Goal: Task Accomplishment & Management: Use online tool/utility

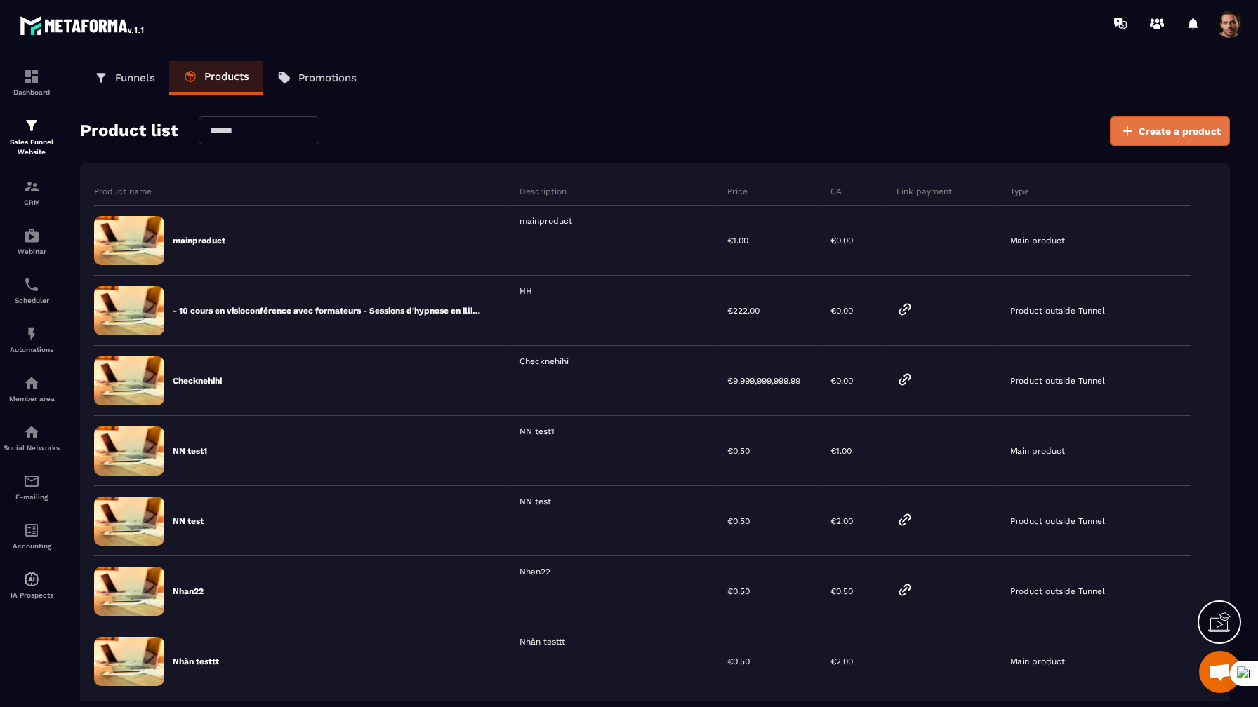
click at [1176, 139] on button "Create a product" at bounding box center [1170, 130] width 120 height 29
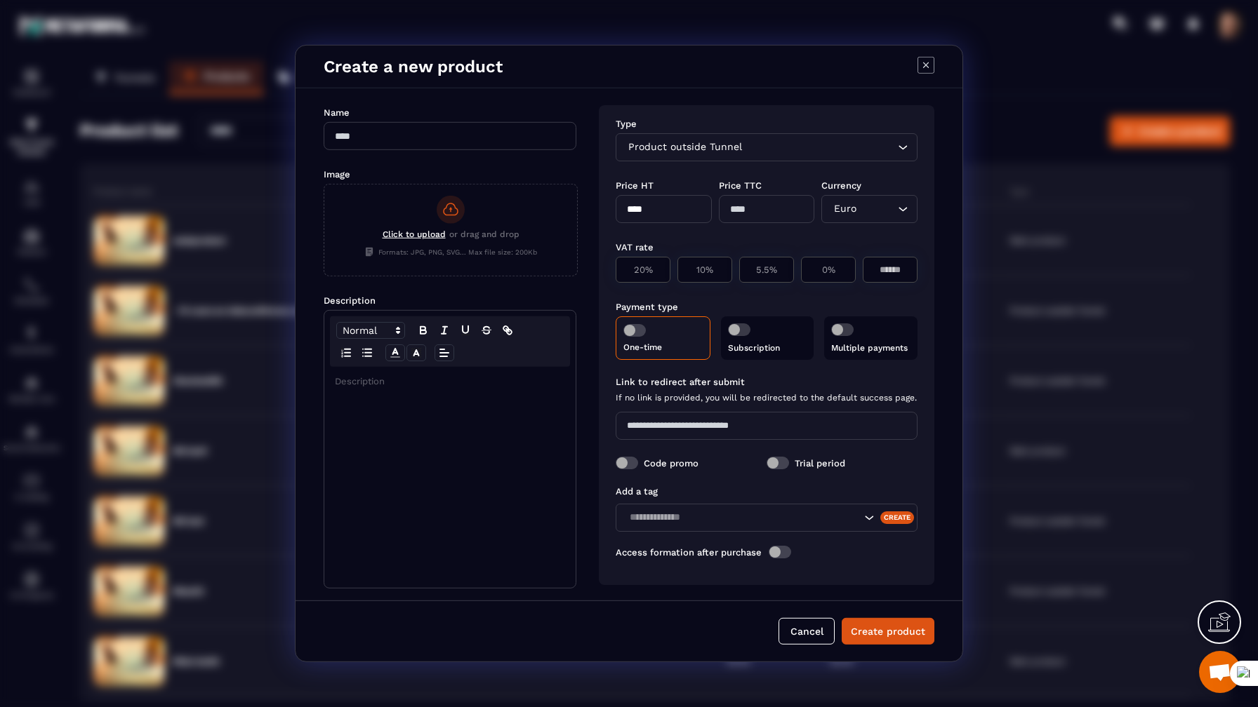
click at [720, 149] on div "Product outside Tunnel" at bounding box center [759, 147] width 272 height 15
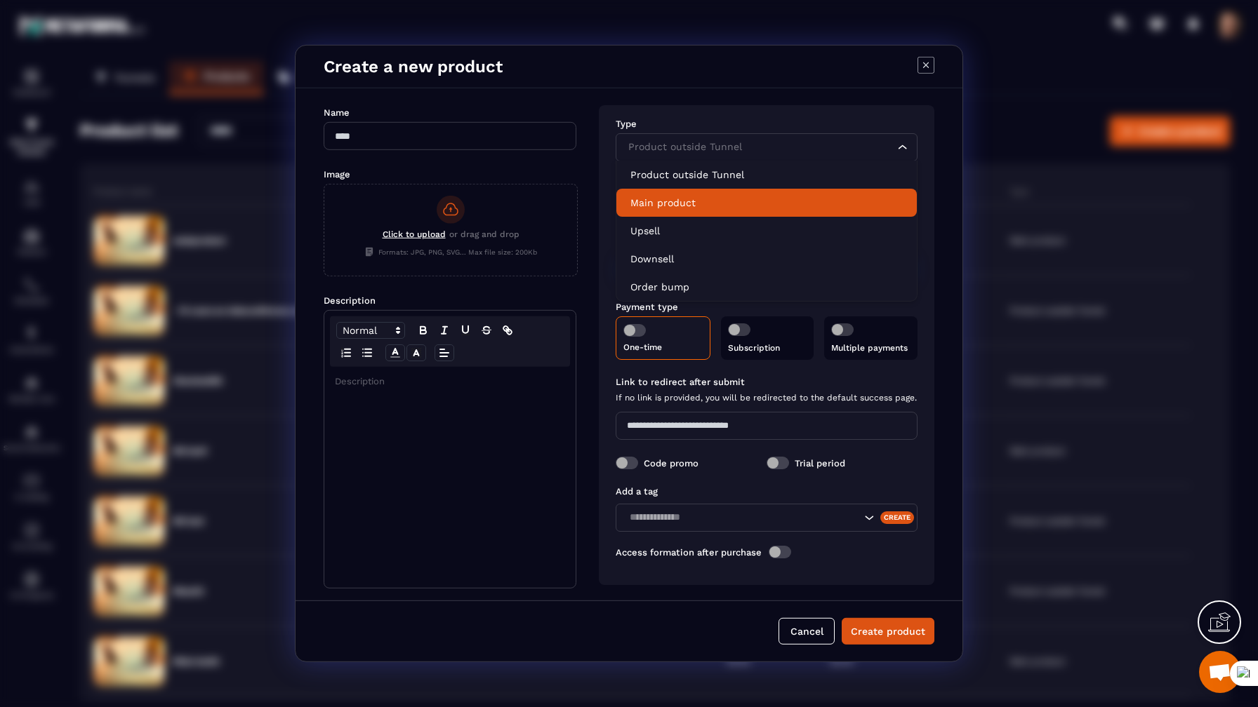
click at [694, 204] on p "Main product" at bounding box center [766, 203] width 272 height 14
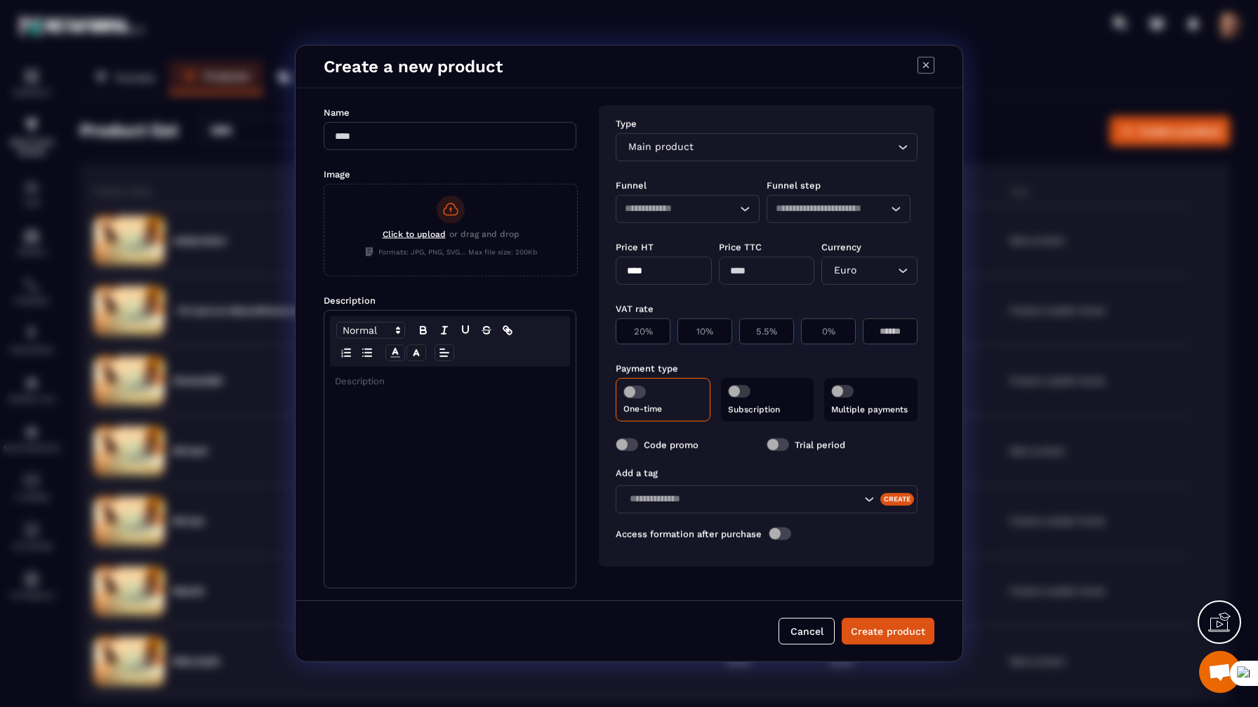
click at [694, 204] on input "Search for option" at bounding box center [674, 208] width 99 height 15
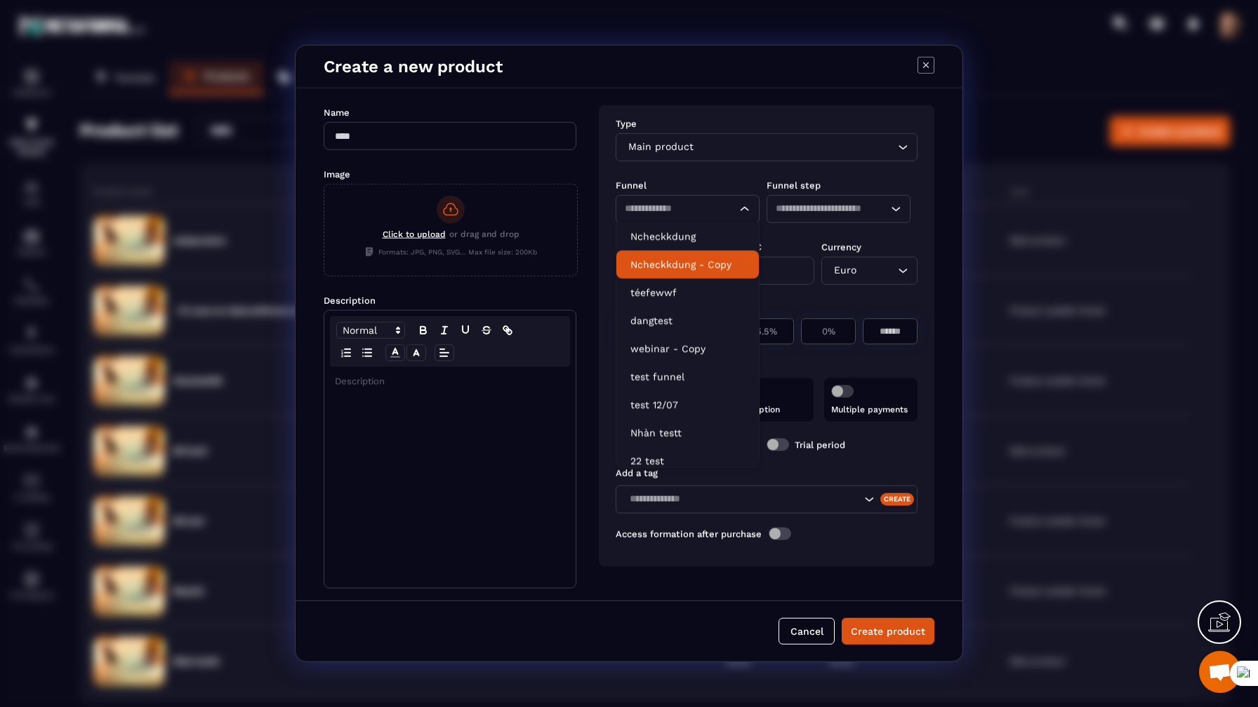
click at [692, 260] on p "Ncheckkdung - Copy" at bounding box center [687, 265] width 114 height 14
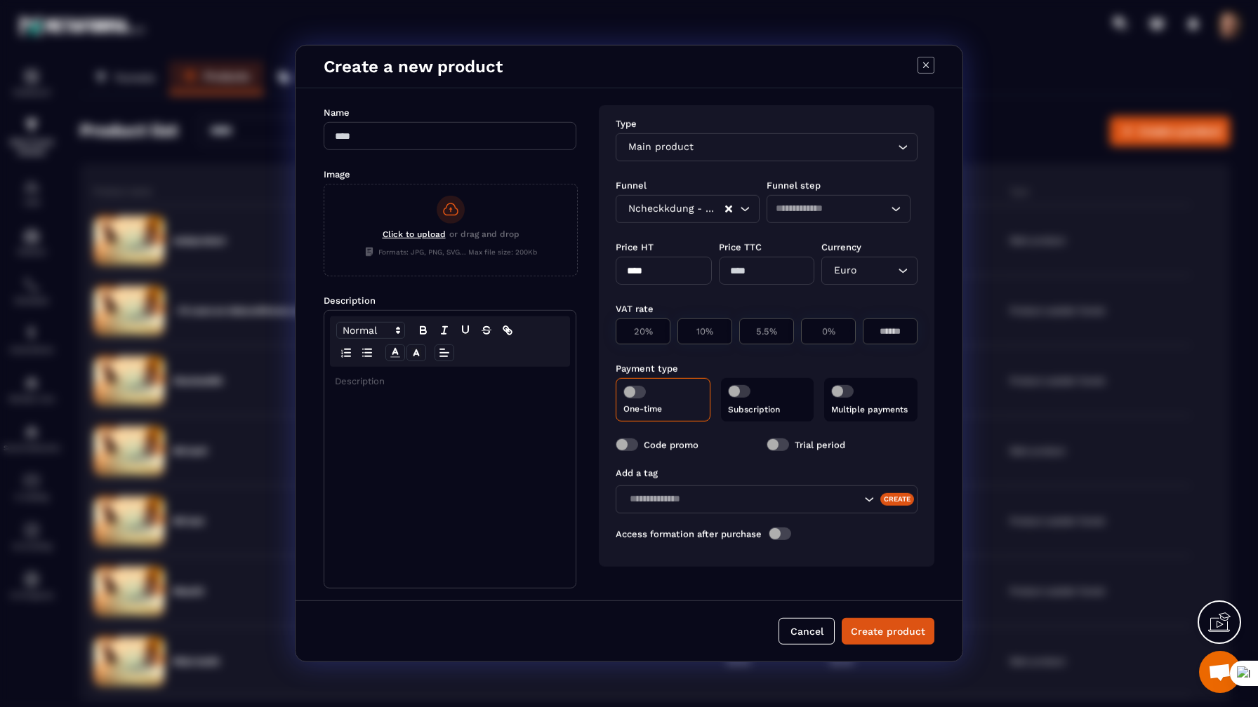
click at [814, 211] on input "Search for option" at bounding box center [831, 208] width 112 height 15
click at [695, 210] on div "Ncheckkdung - Copy" at bounding box center [674, 208] width 102 height 15
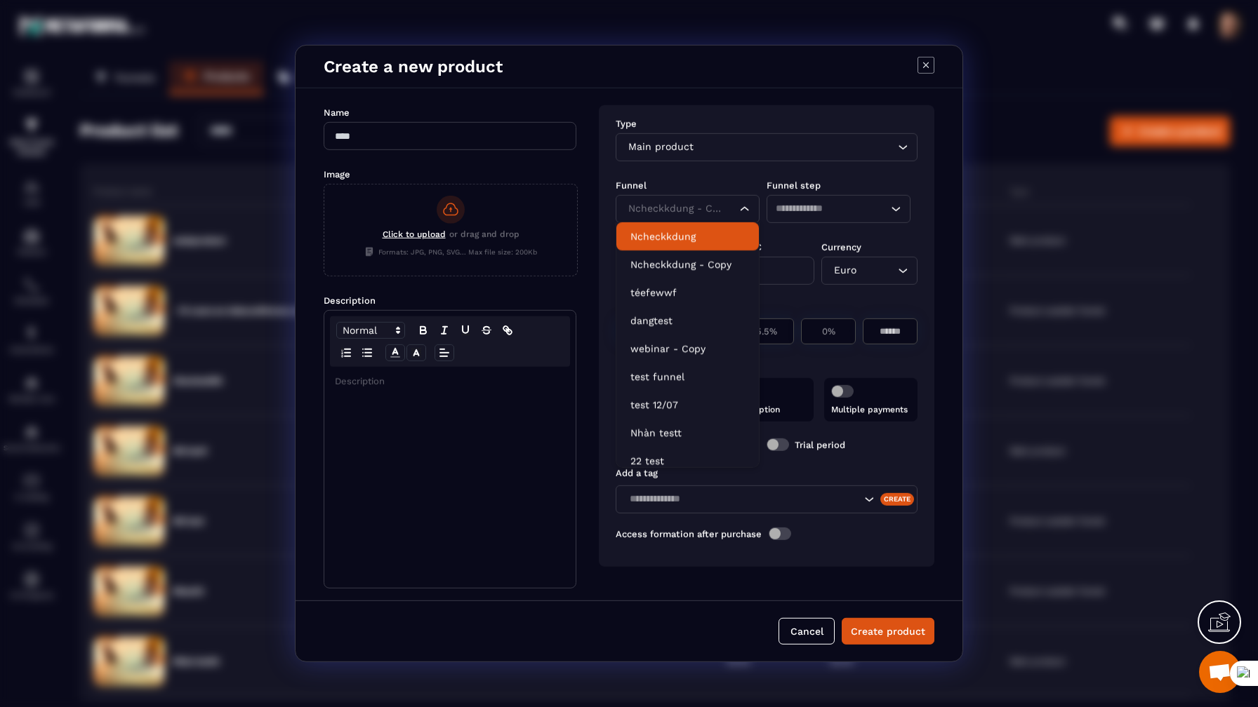
click at [688, 240] on p "Ncheckkdung" at bounding box center [687, 236] width 114 height 14
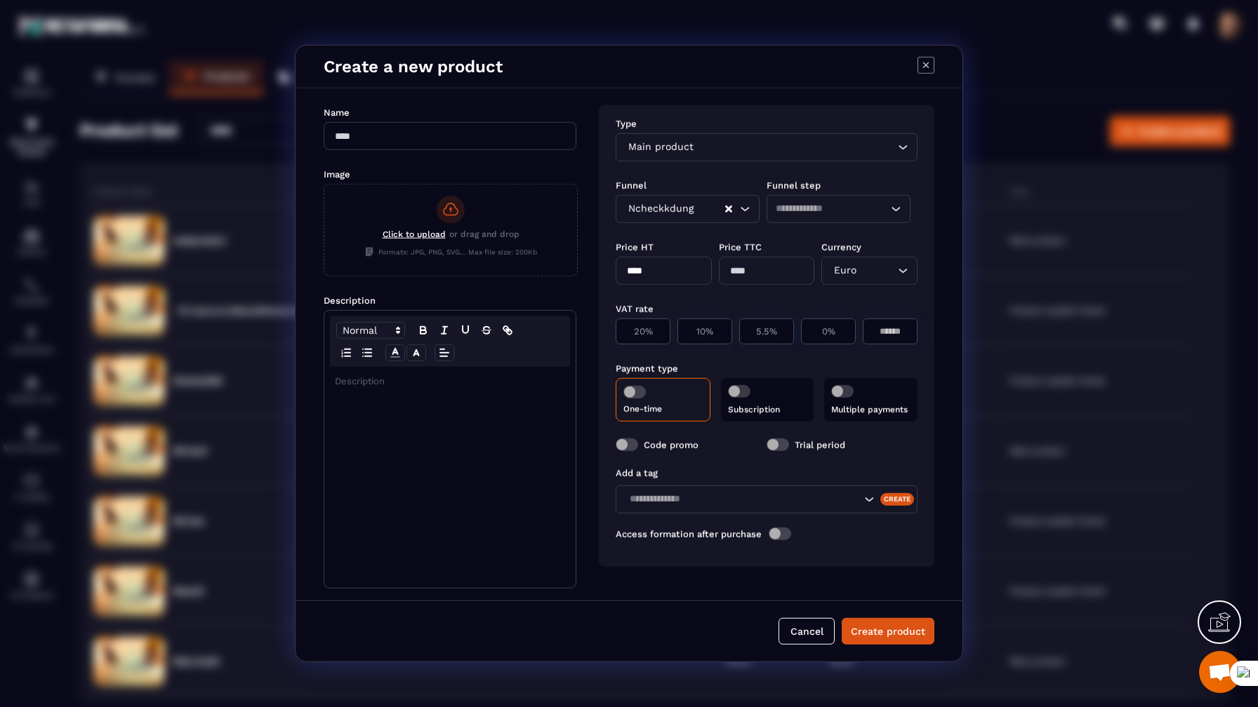
click at [817, 201] on div "Loading..." at bounding box center [838, 209] width 144 height 28
click at [815, 240] on p "mainproduct" at bounding box center [838, 236] width 114 height 14
click at [919, 65] on icon "Modal window" at bounding box center [925, 65] width 17 height 17
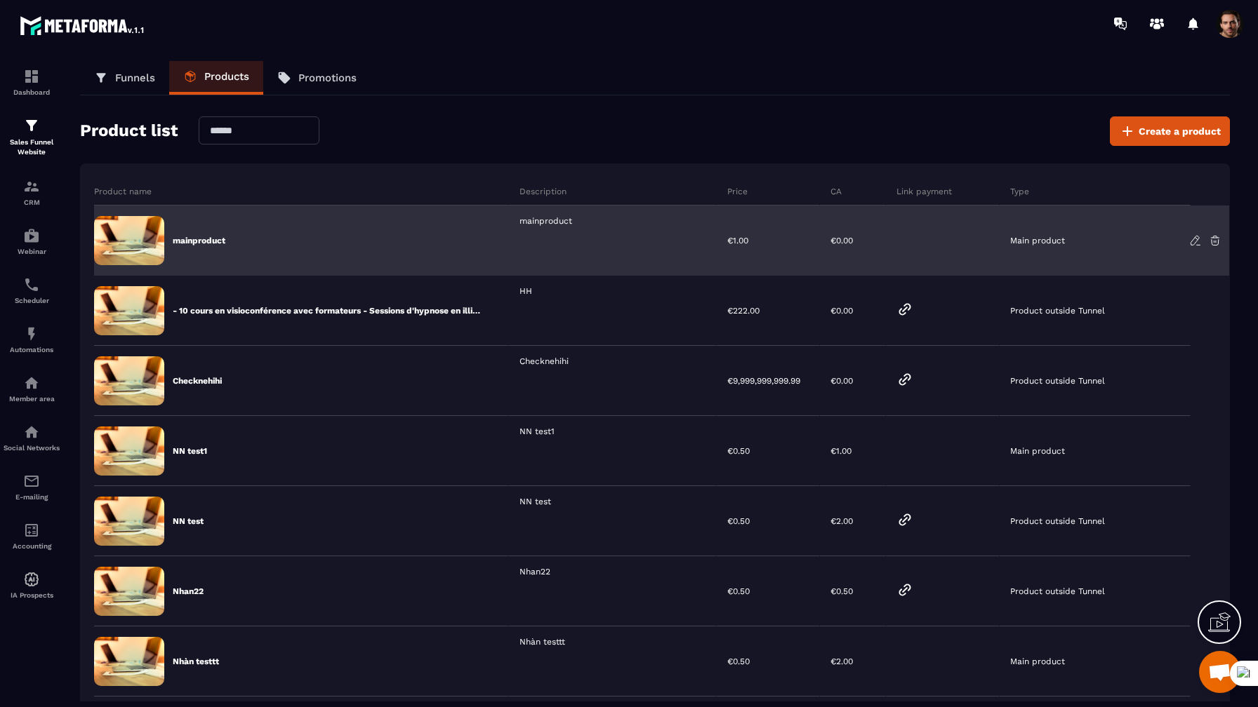
click at [1190, 243] on icon at bounding box center [1194, 240] width 8 height 9
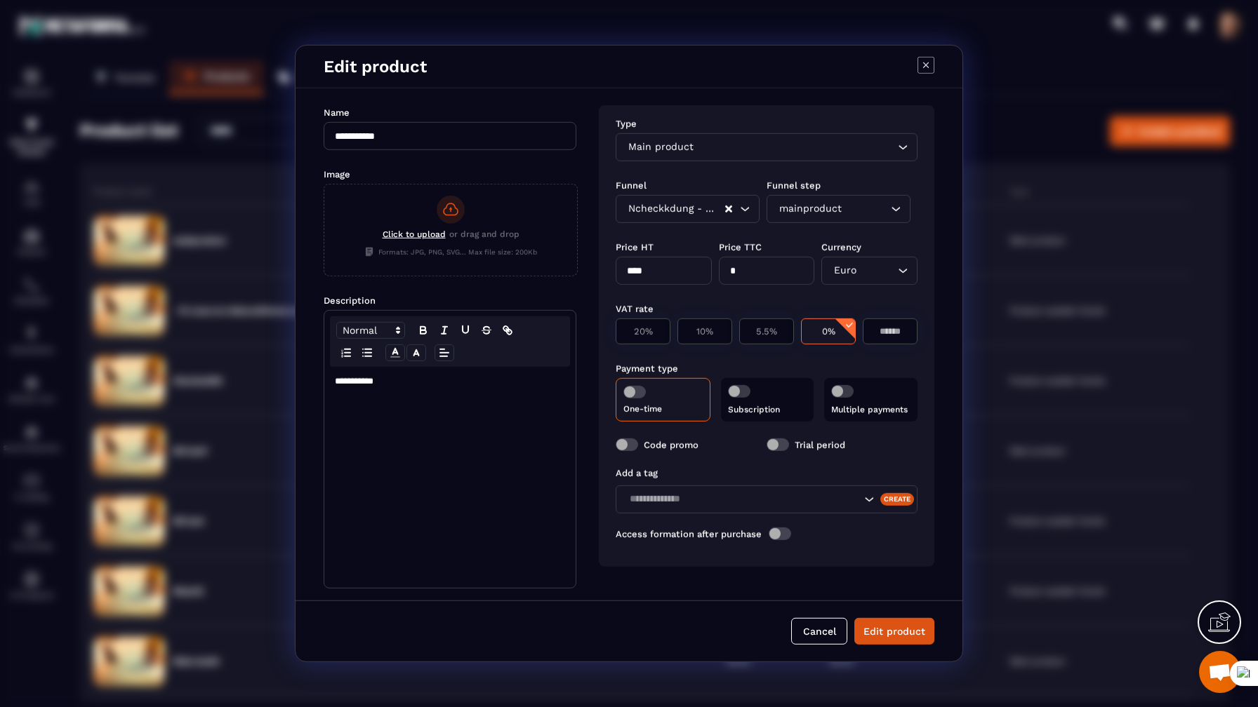
click at [921, 67] on icon "Modal window" at bounding box center [925, 65] width 17 height 17
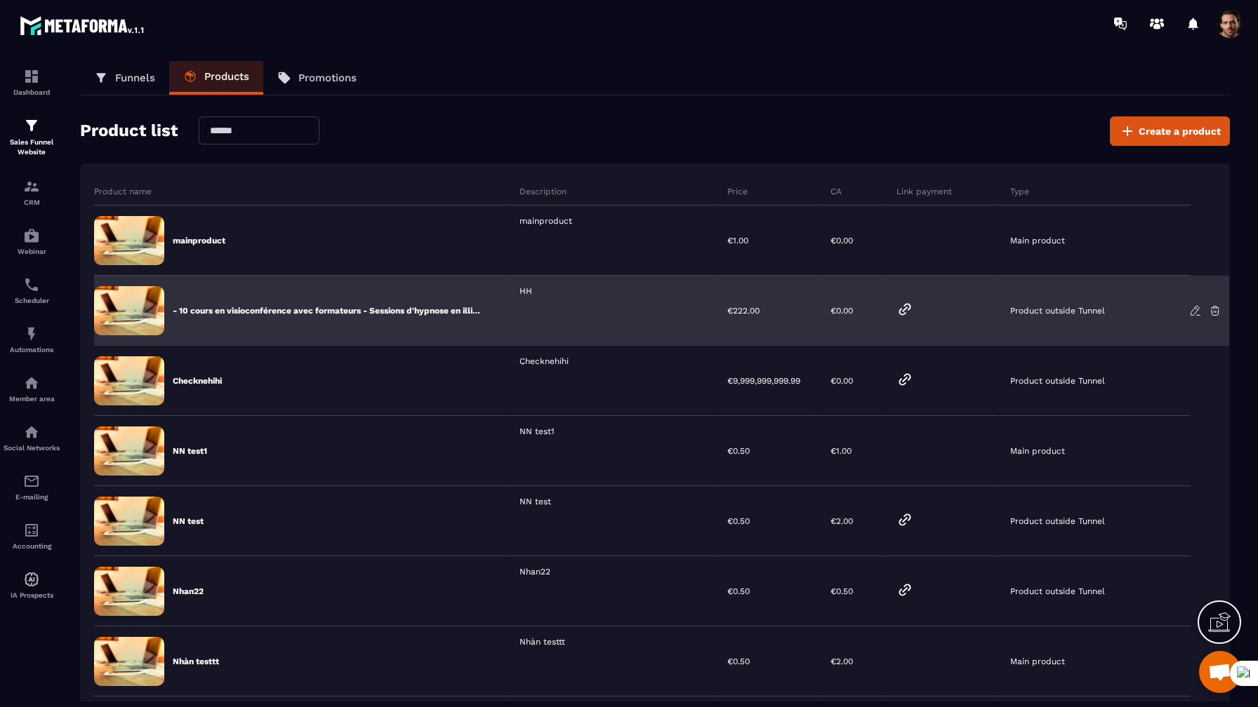
click at [1192, 313] on icon at bounding box center [1195, 311] width 13 height 13
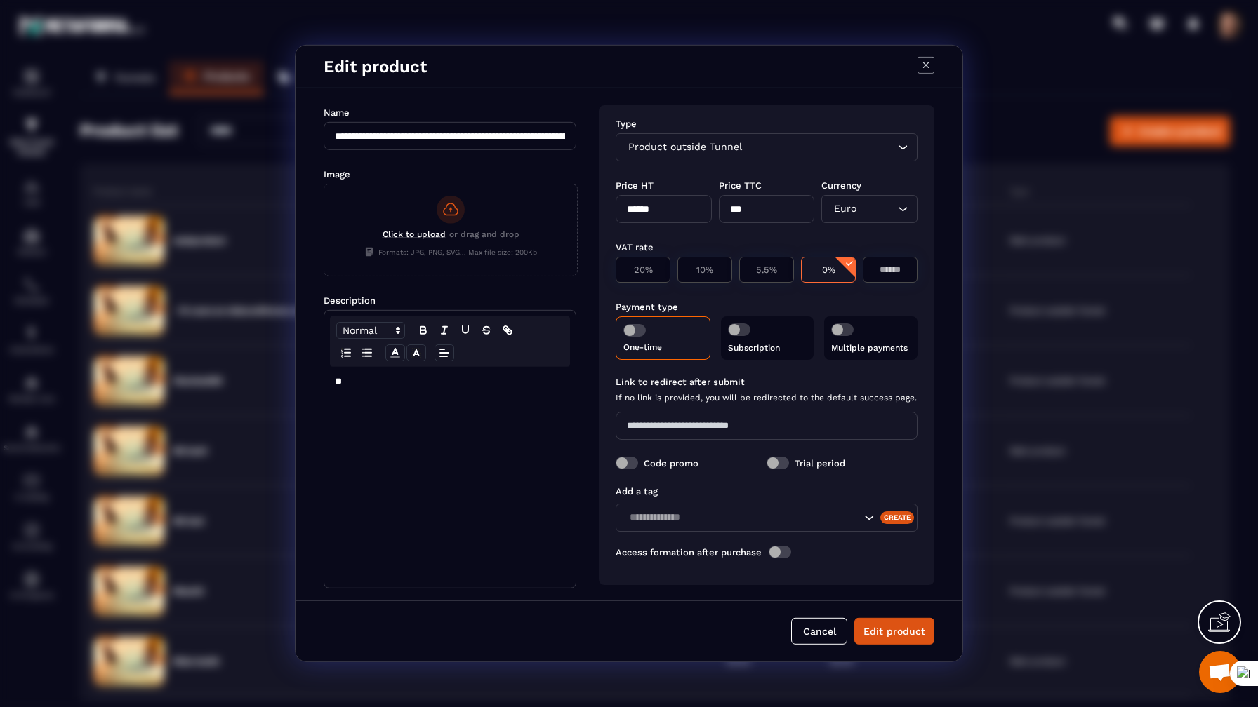
click at [928, 64] on icon "Modal window" at bounding box center [925, 65] width 17 height 17
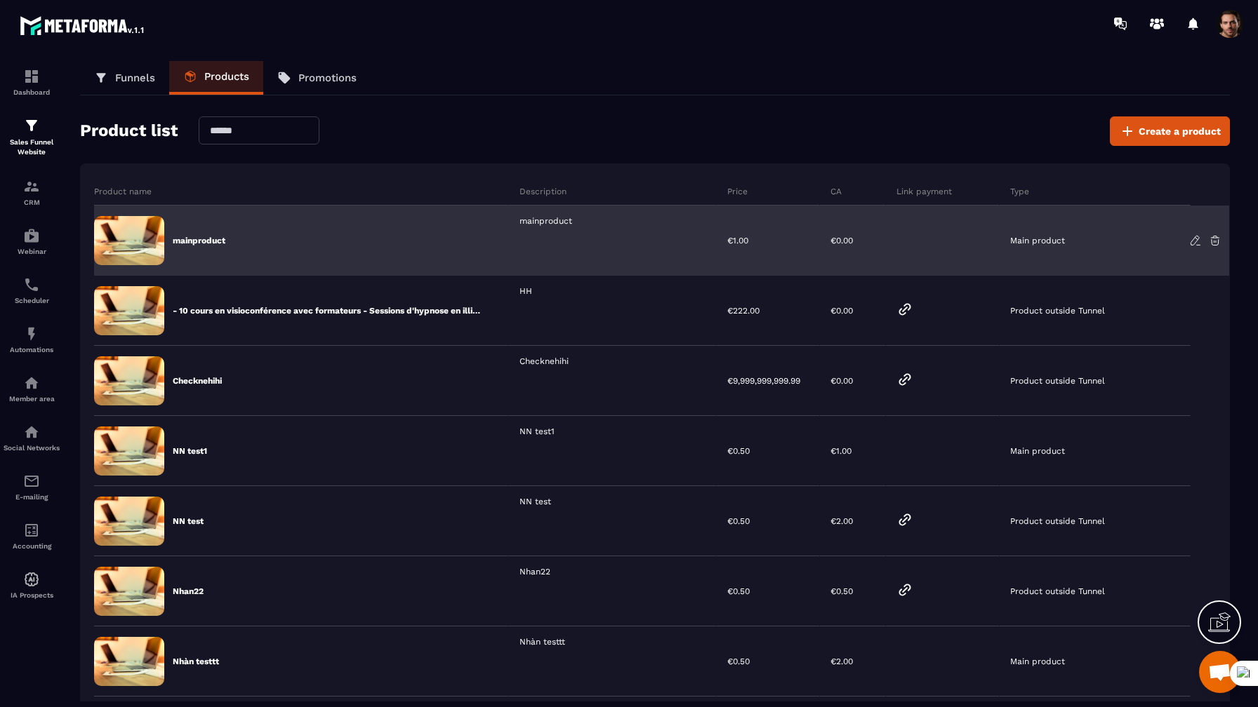
click at [1194, 239] on icon at bounding box center [1195, 240] width 13 height 13
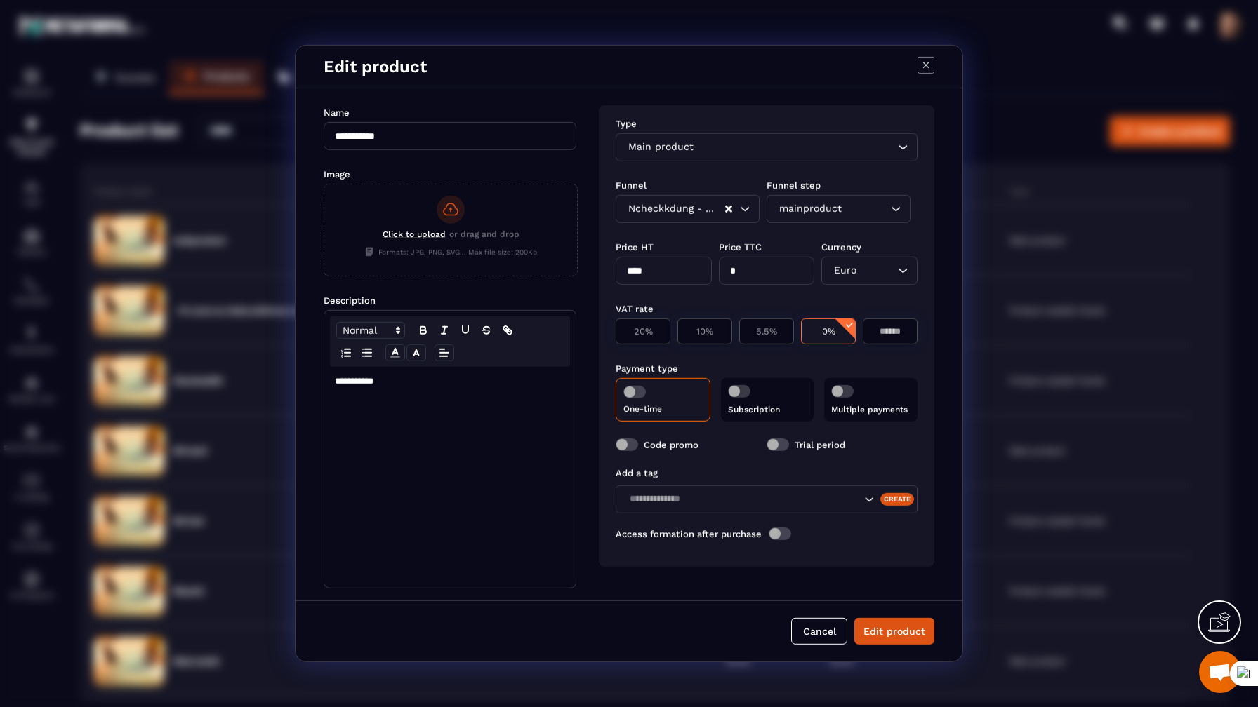
click at [923, 66] on icon "Modal window" at bounding box center [925, 65] width 17 height 17
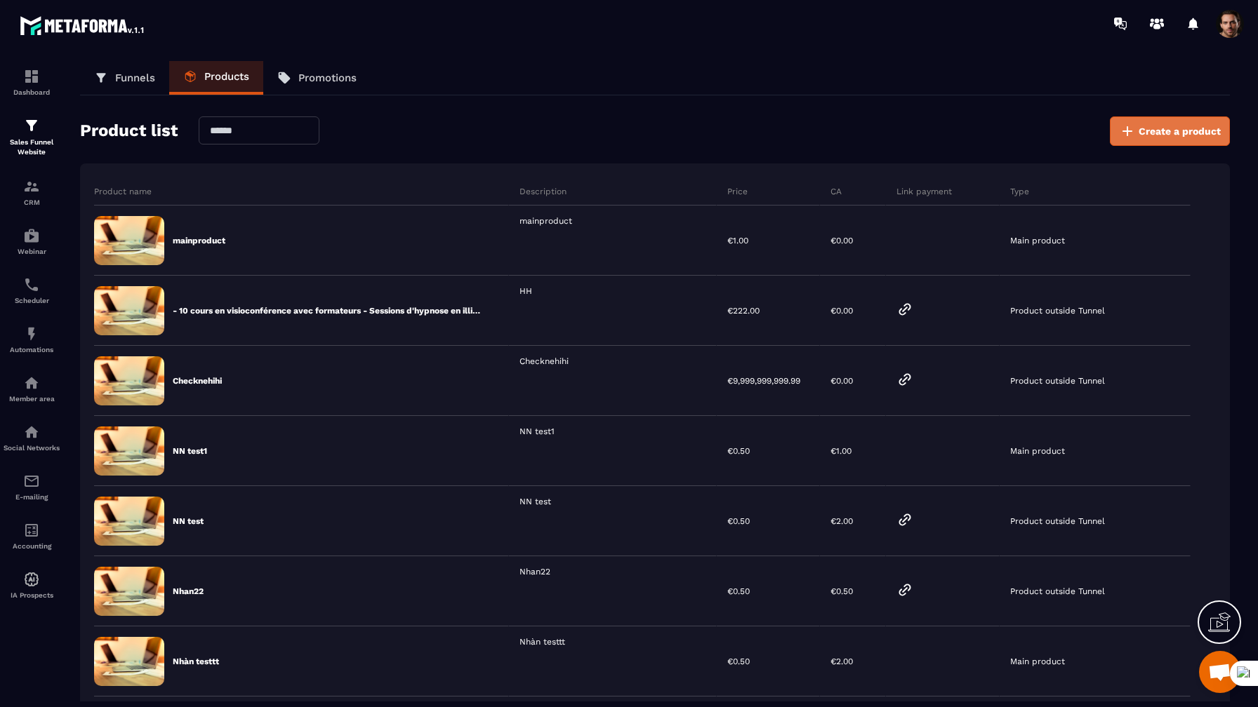
click at [1187, 132] on span "Create a product" at bounding box center [1179, 131] width 82 height 14
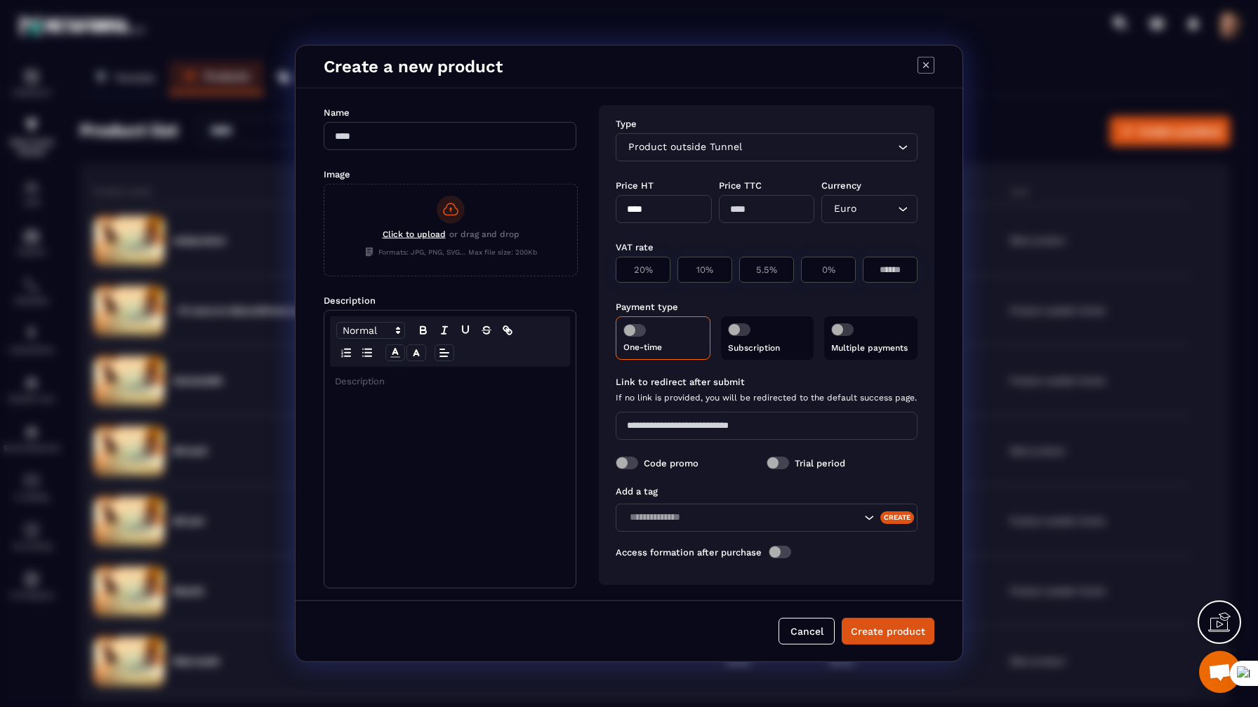
click at [925, 68] on icon "Modal window" at bounding box center [925, 65] width 17 height 17
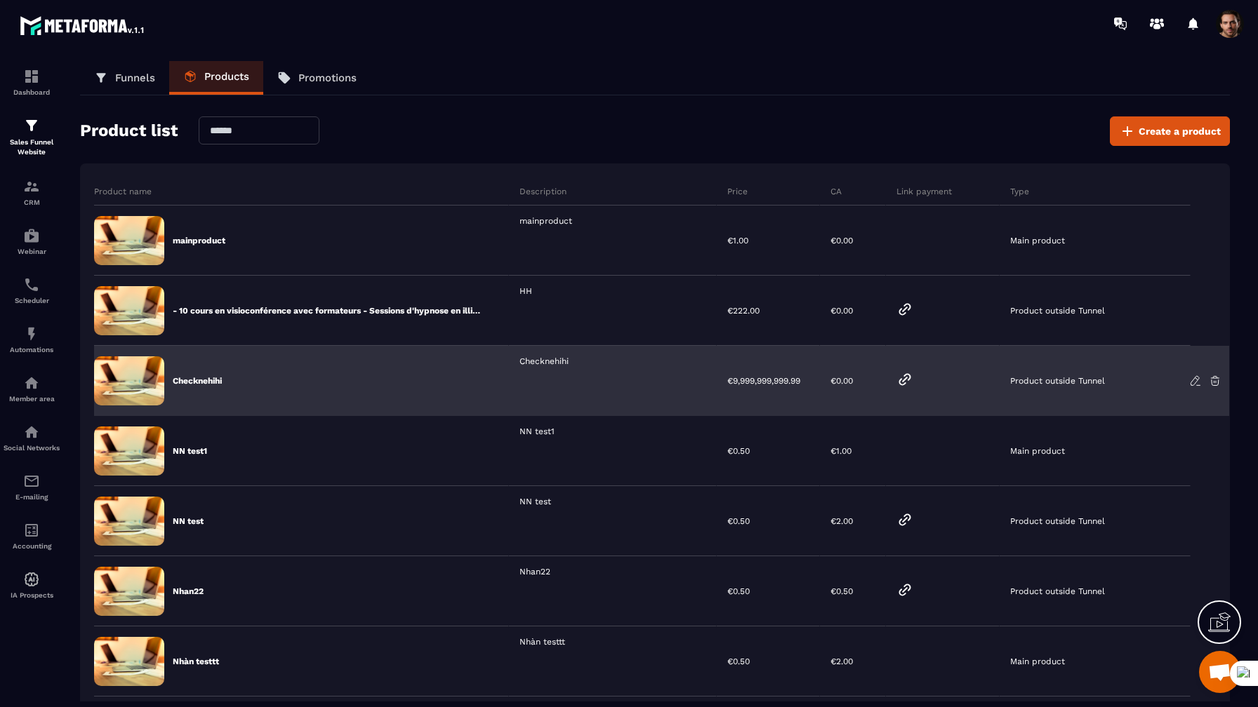
click at [1194, 378] on icon at bounding box center [1195, 379] width 3 height 2
